Goal: Transaction & Acquisition: Purchase product/service

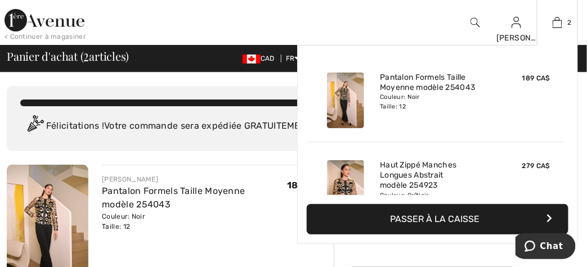
scroll to position [42, 0]
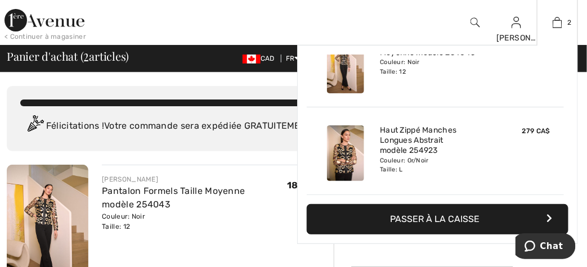
click at [350, 162] on img at bounding box center [345, 154] width 37 height 56
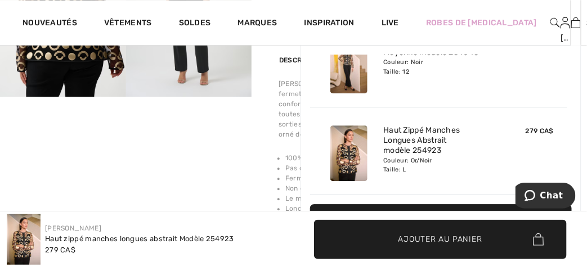
scroll to position [782, 0]
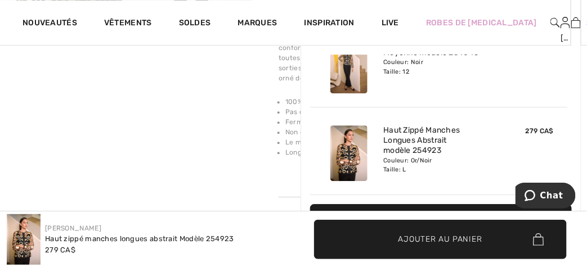
click at [587, 23] on span "2" at bounding box center [589, 22] width 4 height 10
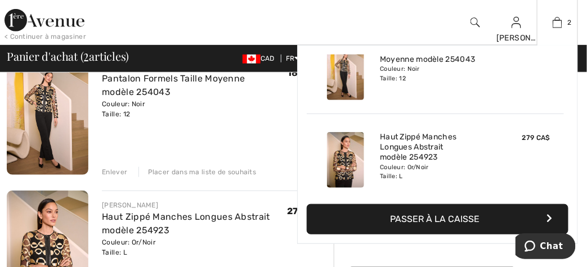
scroll to position [42, 0]
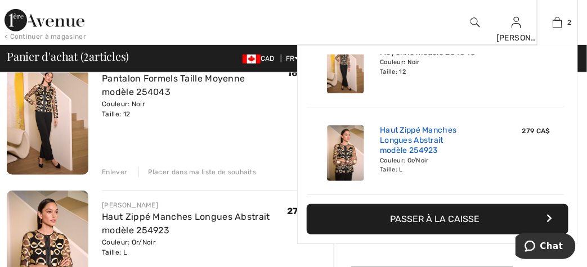
click at [395, 133] on link "Haut Zippé Manches Longues Abstrait modèle 254923" at bounding box center [435, 141] width 111 height 31
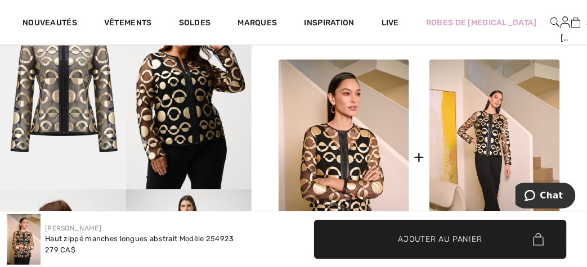
scroll to position [613, 0]
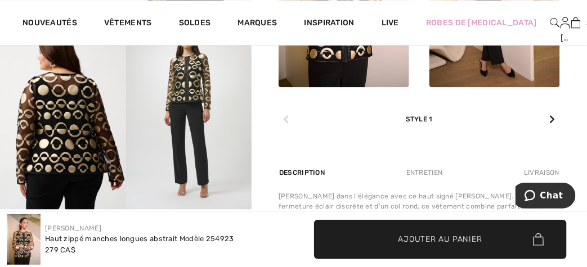
click at [546, 131] on div at bounding box center [553, 120] width 15 height 23
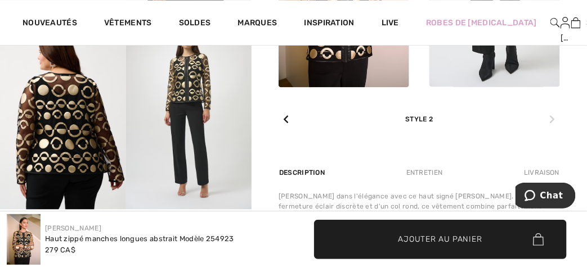
click at [293, 131] on div at bounding box center [286, 120] width 15 height 23
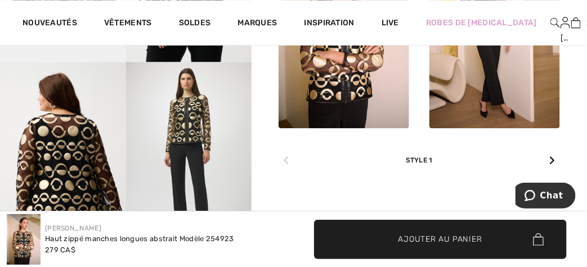
scroll to position [500, 0]
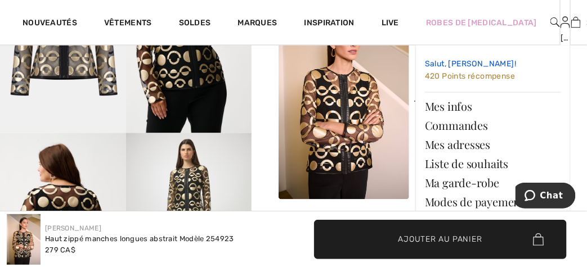
click at [452, 78] on span "420 Points récompense" at bounding box center [470, 77] width 90 height 10
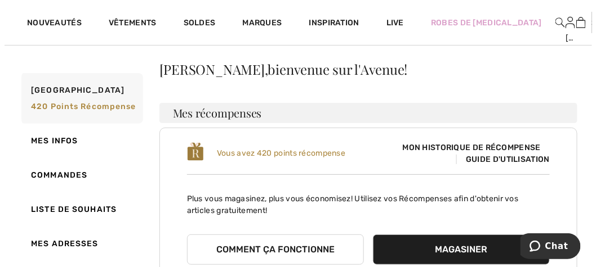
scroll to position [56, 0]
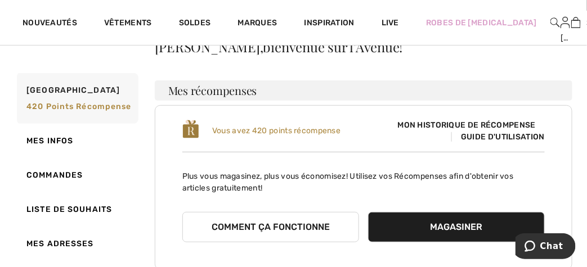
click at [453, 131] on span "Mon historique de récompense" at bounding box center [467, 125] width 156 height 12
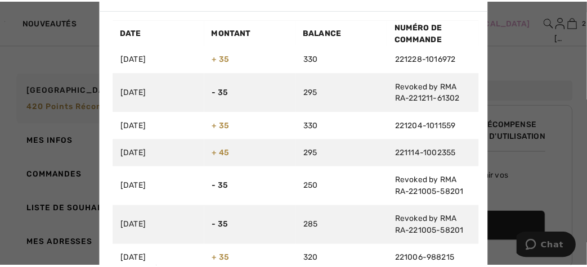
scroll to position [0, 0]
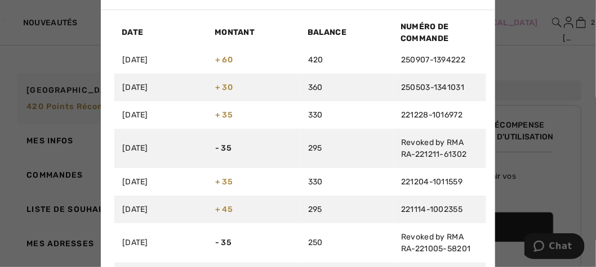
click at [521, 47] on div at bounding box center [298, 133] width 596 height 267
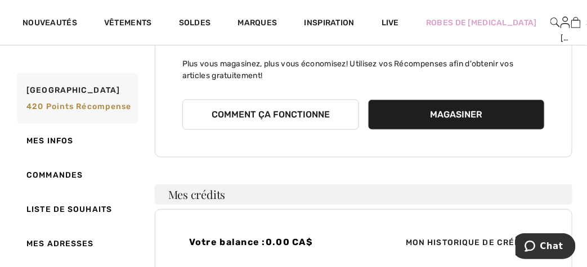
scroll to position [225, 0]
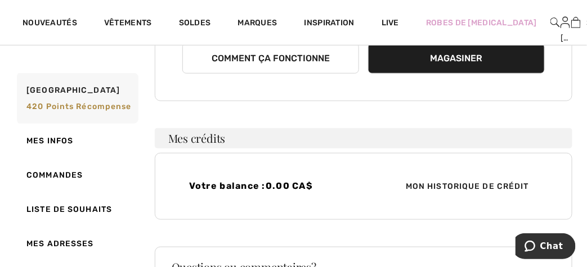
click at [307, 74] on button "Comment ça fonctionne" at bounding box center [270, 58] width 177 height 30
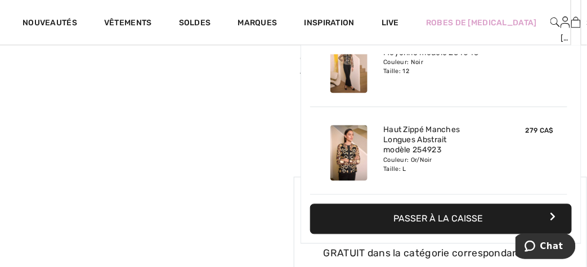
scroll to position [507, 0]
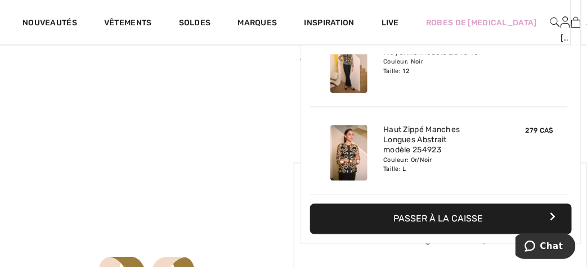
click at [348, 177] on img at bounding box center [349, 154] width 37 height 56
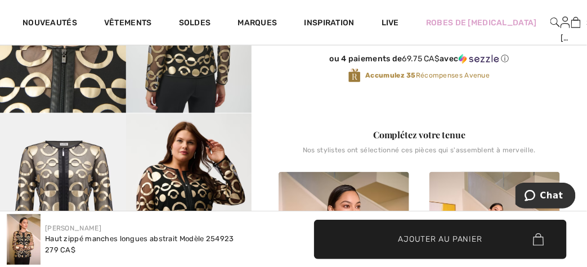
scroll to position [500, 0]
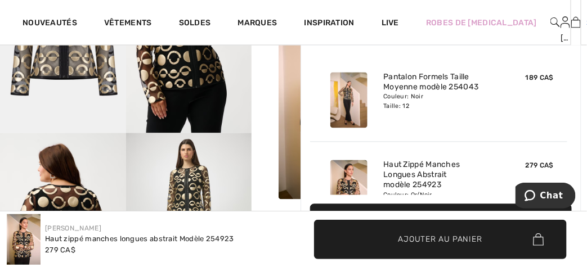
click at [572, 23] on img at bounding box center [577, 23] width 10 height 14
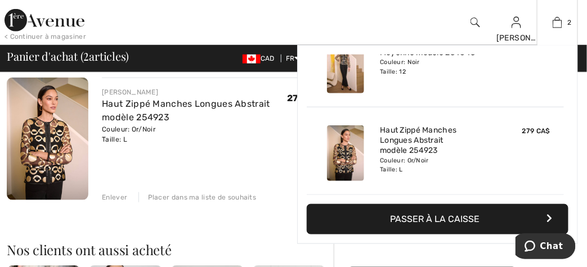
scroll to position [282, 0]
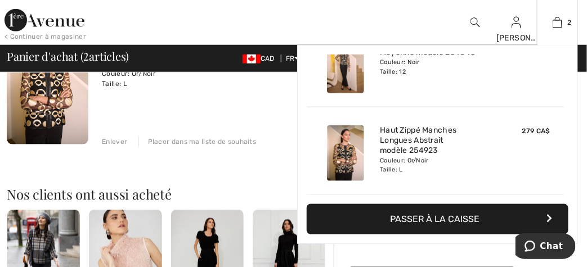
click at [449, 222] on button "Passer à la caisse" at bounding box center [438, 219] width 262 height 30
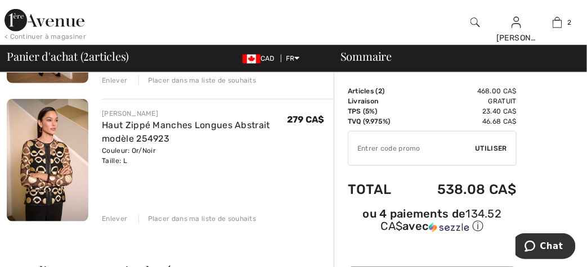
scroll to position [225, 0]
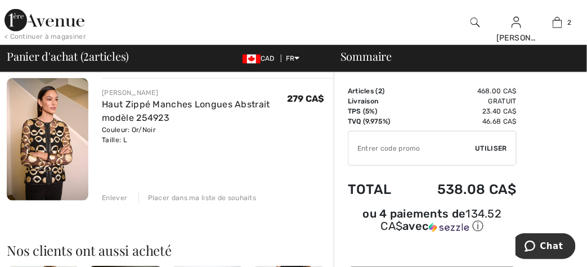
click at [117, 203] on div "Enlever" at bounding box center [114, 198] width 25 height 10
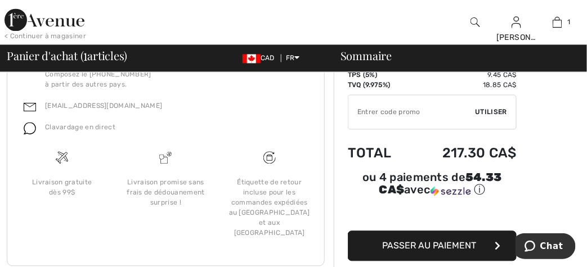
scroll to position [616, 0]
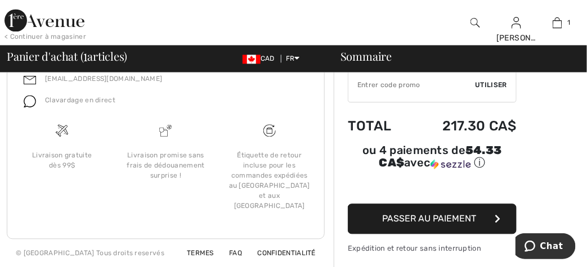
click at [450, 217] on span "Passer au paiement" at bounding box center [430, 218] width 94 height 11
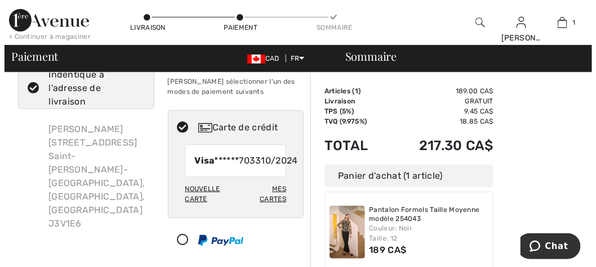
scroll to position [56, 0]
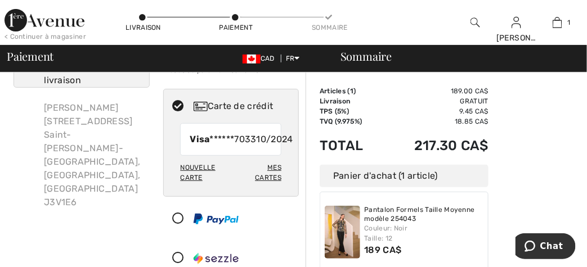
click at [270, 188] on div "Mes cartes" at bounding box center [260, 172] width 42 height 29
radio input "true"
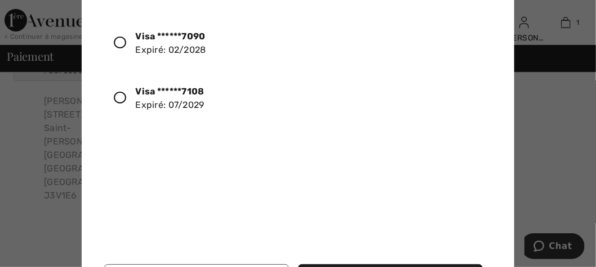
click at [186, 105] on div "Visa ******7108 Expiré: 07/2029" at bounding box center [169, 98] width 69 height 27
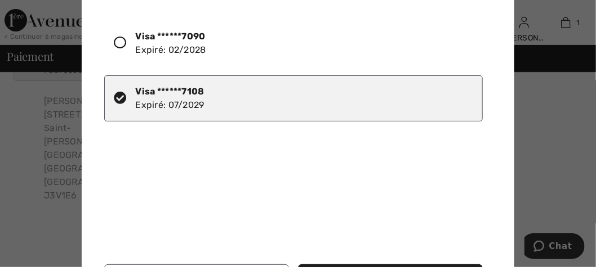
drag, startPoint x: 466, startPoint y: 171, endPoint x: 473, endPoint y: 160, distance: 13.4
click at [473, 160] on div "Visa ******7090 Expiré: 02/2028 Visa ******7108 Expiré: 07/2029" at bounding box center [300, 133] width 392 height 244
drag, startPoint x: 510, startPoint y: 131, endPoint x: 491, endPoint y: 181, distance: 53.7
click at [504, 171] on div "Visa ******7090 Expiré: 02/2028 Visa ******7108 Expiré: 07/2029 Utilisér carte …" at bounding box center [298, 162] width 432 height 338
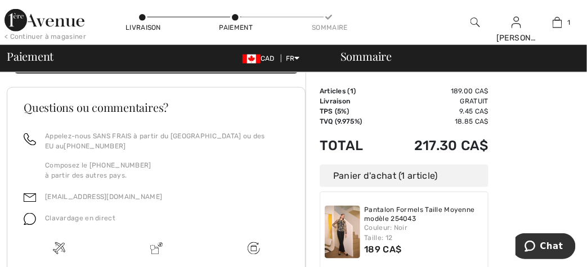
scroll to position [326, 0]
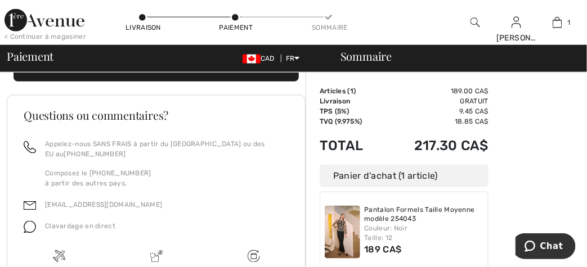
click at [195, 82] on button "Procédez au sommaire" at bounding box center [157, 66] width 286 height 30
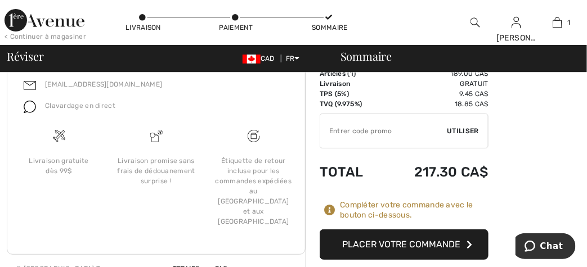
scroll to position [1104, 0]
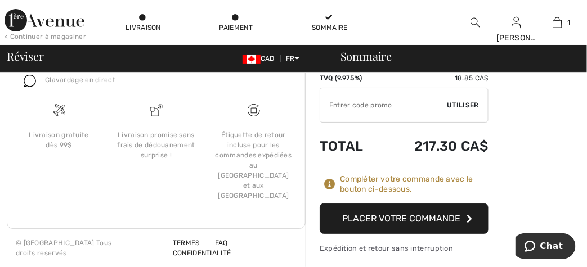
click at [364, 215] on button "Placer votre commande" at bounding box center [404, 219] width 169 height 30
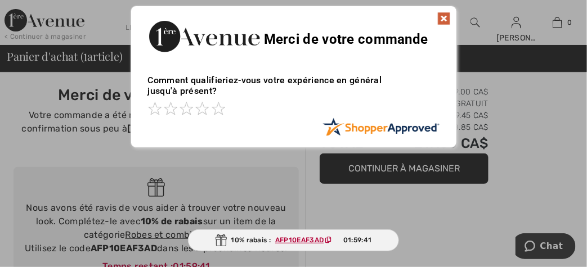
click at [444, 20] on img at bounding box center [445, 19] width 14 height 14
